Goal: Information Seeking & Learning: Learn about a topic

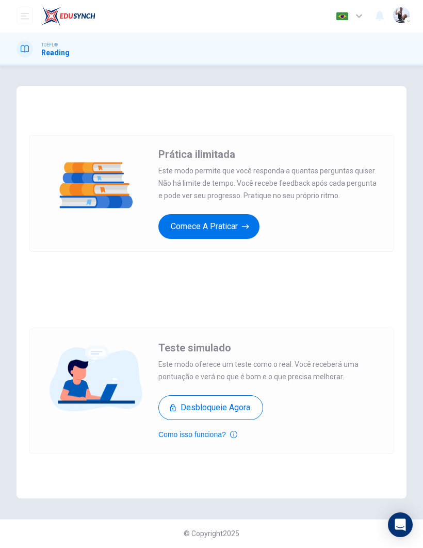
click at [243, 411] on button "Desbloqueie agora" at bounding box center [211, 408] width 105 height 25
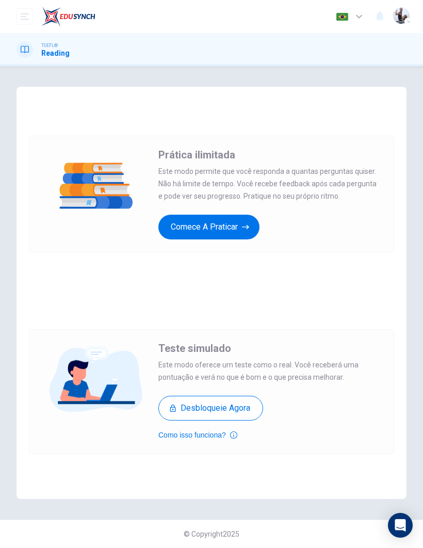
click at [232, 229] on button "Comece a praticar" at bounding box center [209, 227] width 101 height 25
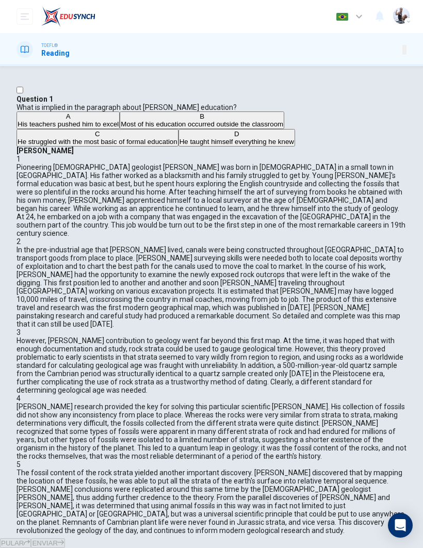
scroll to position [288, 0]
click at [201, 539] on div "PULAR ENVIAR" at bounding box center [211, 544] width 423 height 10
click at [195, 539] on div "PULAR ENVIAR" at bounding box center [211, 544] width 423 height 10
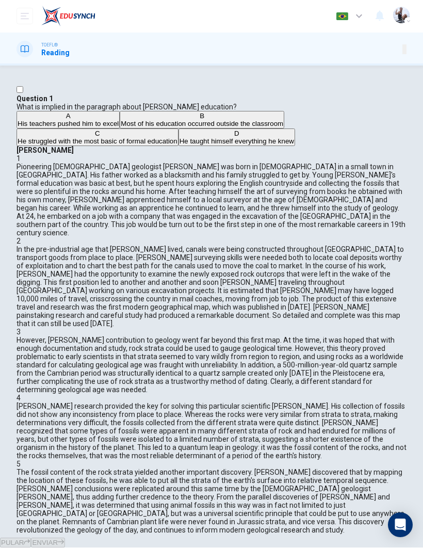
click at [120, 129] on button "B Most of his education occurred outside the classroom" at bounding box center [202, 121] width 165 height 18
click at [65, 539] on button "ENVIAR" at bounding box center [48, 544] width 34 height 10
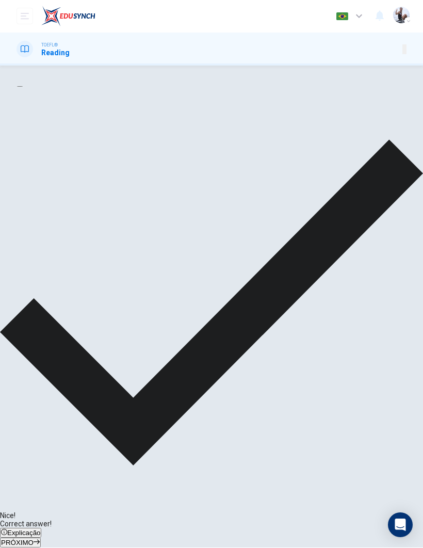
click at [41, 539] on button "PRÓXIMO" at bounding box center [20, 544] width 41 height 10
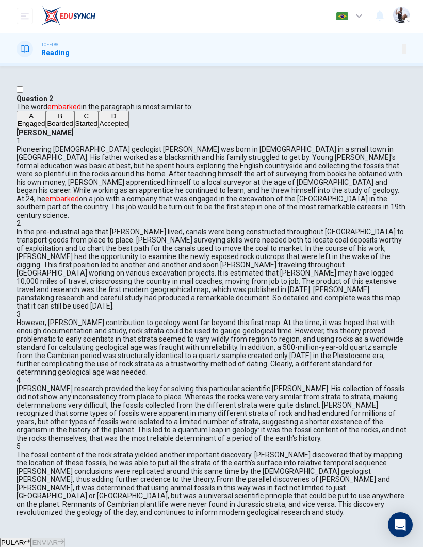
scroll to position [33, 0]
click at [47, 120] on div "B" at bounding box center [60, 117] width 26 height 8
click at [65, 539] on button "ENVIAR" at bounding box center [48, 544] width 34 height 10
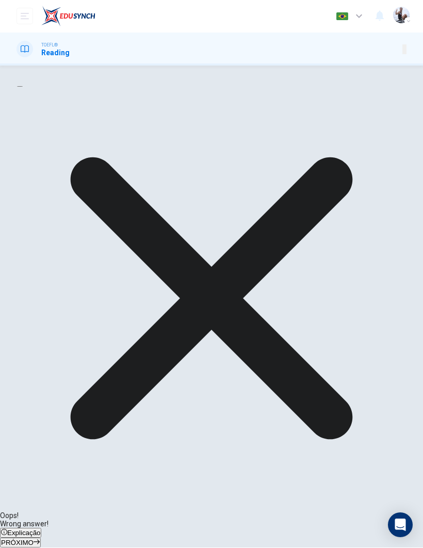
click at [40, 530] on span "Explicação" at bounding box center [23, 534] width 33 height 8
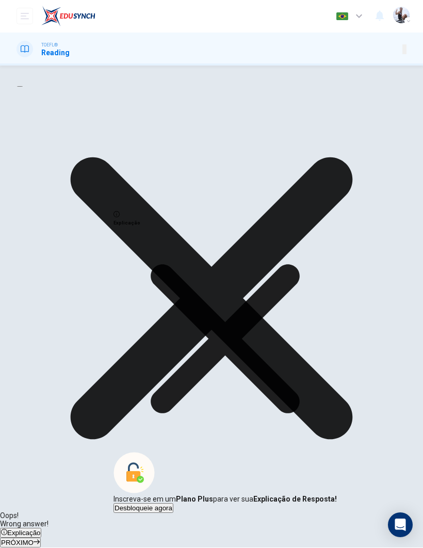
click at [302, 392] on icon at bounding box center [226, 340] width 224 height 224
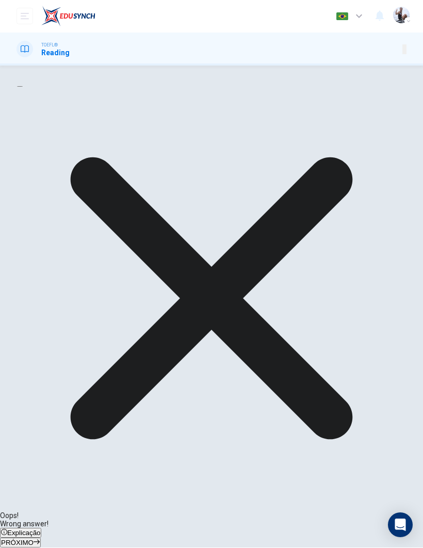
click at [34, 540] on span "PRÓXIMO" at bounding box center [17, 544] width 33 height 8
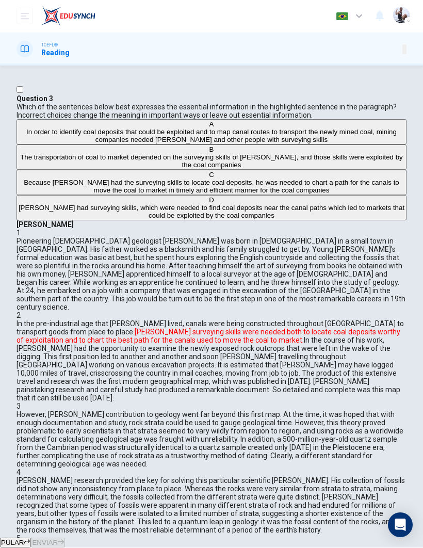
scroll to position [235, 0]
click at [326, 466] on div "William Smith 1 Pioneering English geologist William Smith was born in 1769 in …" at bounding box center [212, 415] width 390 height 388
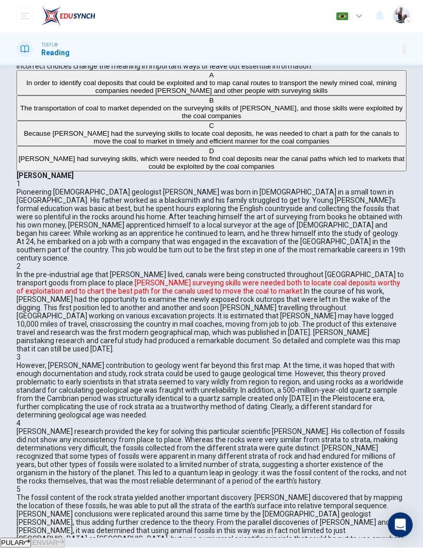
scroll to position [50, 0]
click at [58, 155] on div "D" at bounding box center [212, 151] width 388 height 8
click at [65, 539] on button "ENVIAR" at bounding box center [48, 544] width 34 height 10
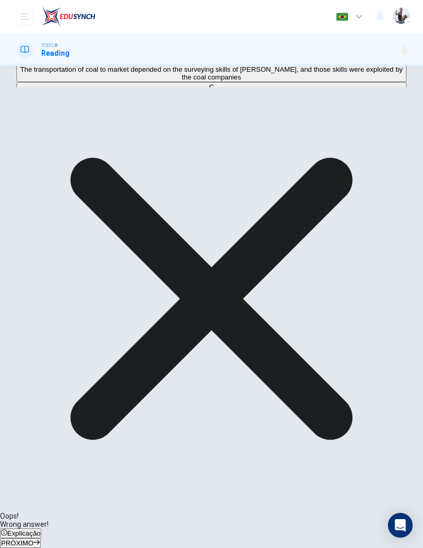
scroll to position [88, 0]
click at [377, 410] on div "William Smith 1 Pioneering English geologist William Smith was born in 1769 in …" at bounding box center [212, 327] width 390 height 388
click at [41, 539] on button "PRÓXIMO" at bounding box center [20, 544] width 41 height 10
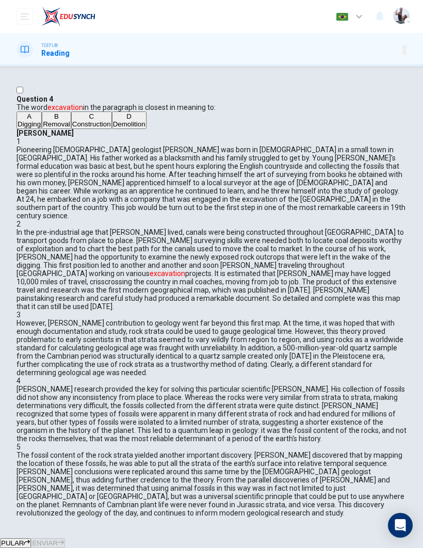
scroll to position [248, 0]
click at [41, 129] on button "A Digging" at bounding box center [29, 121] width 25 height 18
click at [64, 540] on icon "button" at bounding box center [61, 543] width 6 height 6
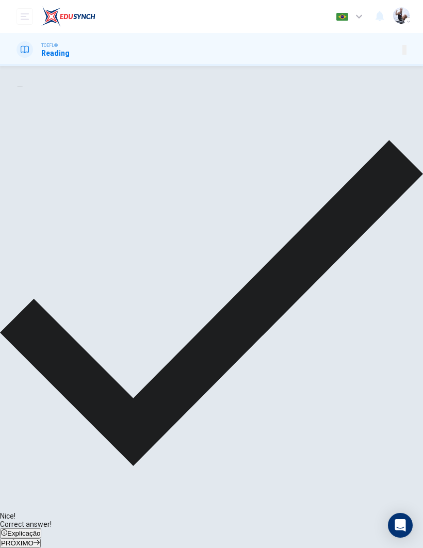
click at [34, 540] on span "PRÓXIMO" at bounding box center [17, 544] width 33 height 8
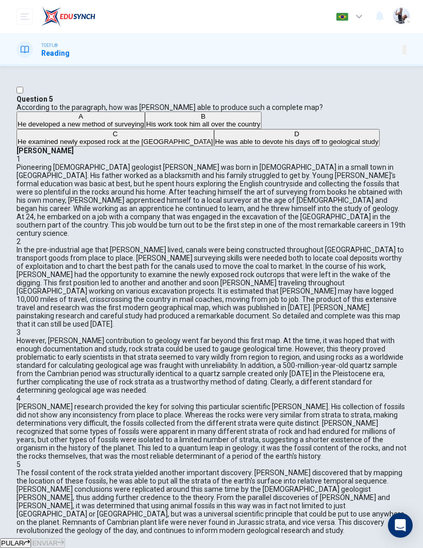
scroll to position [242, 0]
click at [43, 120] on div "A" at bounding box center [81, 117] width 127 height 8
click at [65, 539] on button "ENVIAR" at bounding box center [48, 544] width 34 height 10
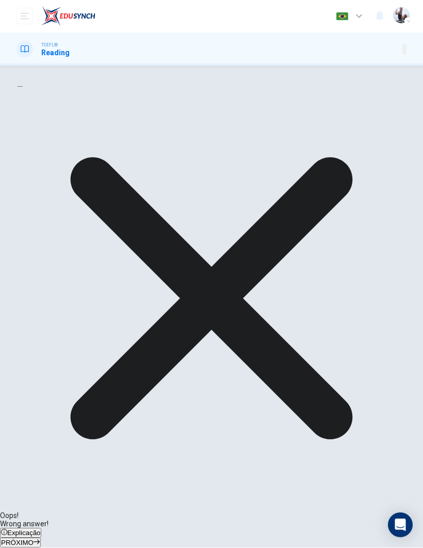
click at [41, 539] on button "PRÓXIMO" at bounding box center [20, 544] width 41 height 10
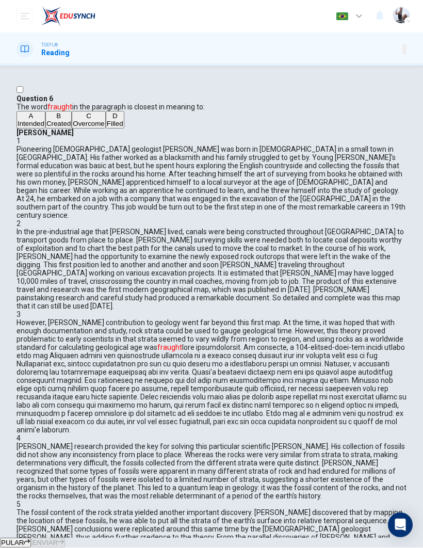
scroll to position [609, 0]
click at [107, 120] on div "D" at bounding box center [115, 117] width 17 height 8
click at [58, 540] on span "ENVIAR" at bounding box center [45, 544] width 26 height 8
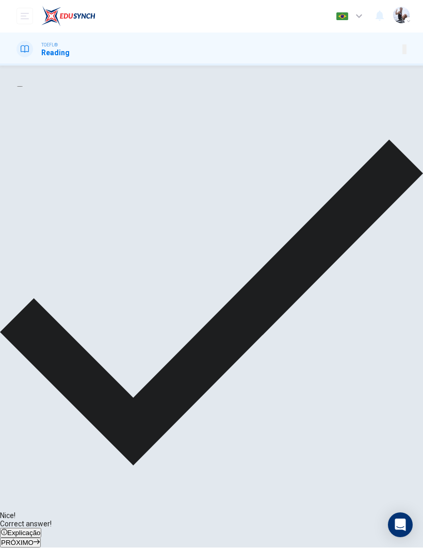
click at [41, 539] on button "PRÓXIMO" at bounding box center [20, 544] width 41 height 10
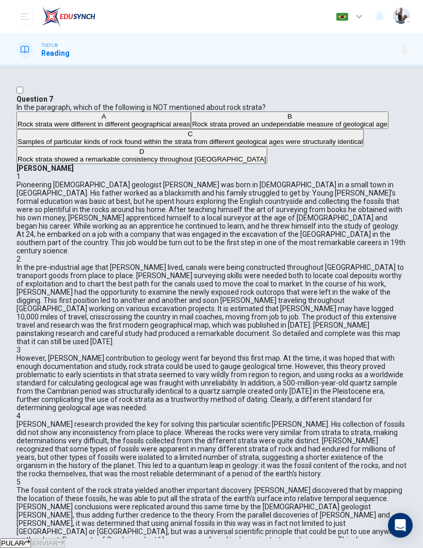
scroll to position [552, 0]
